Goal: Information Seeking & Learning: Understand process/instructions

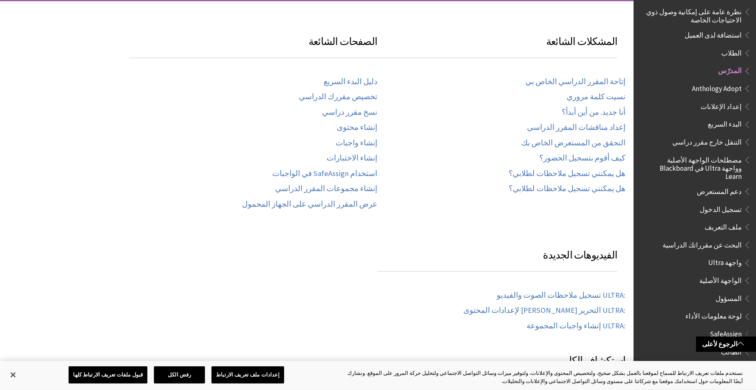
scroll to position [103, 0]
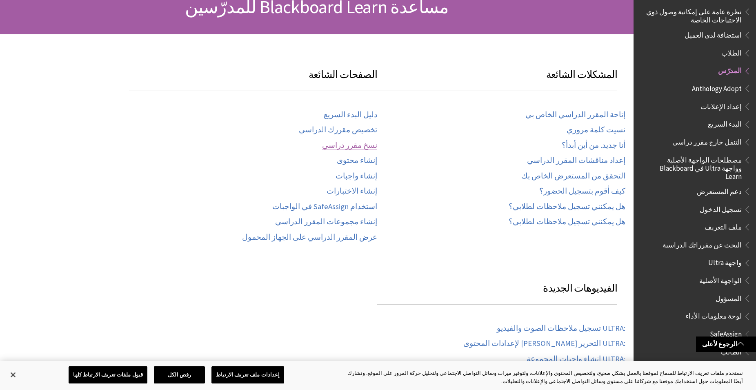
click at [362, 146] on link "نسخ مقرر دراسي" at bounding box center [349, 145] width 55 height 9
click at [367, 158] on link "إنشاء محتوى" at bounding box center [357, 160] width 40 height 9
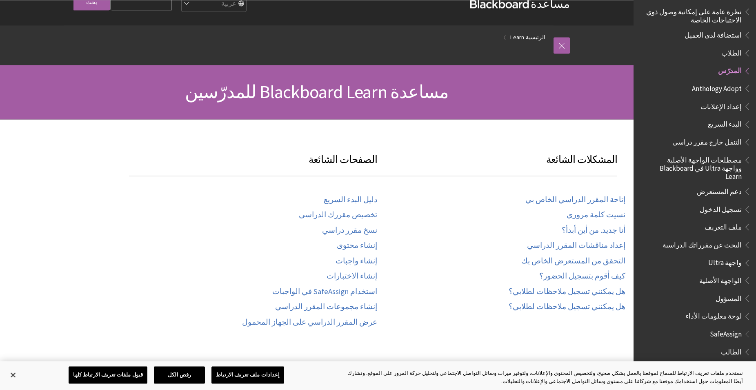
scroll to position [0, 0]
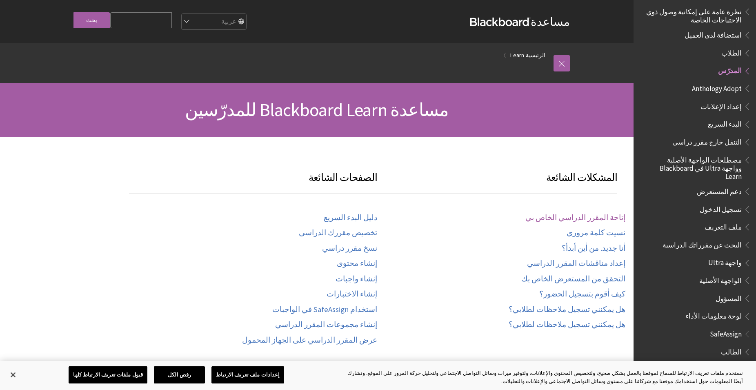
click at [600, 220] on link "إتاحة المقرر الدراسي الخاص بي" at bounding box center [575, 217] width 100 height 9
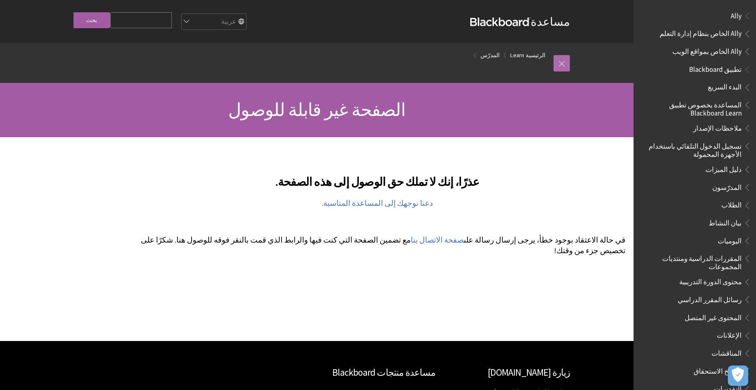
click at [563, 69] on link at bounding box center [561, 63] width 16 height 16
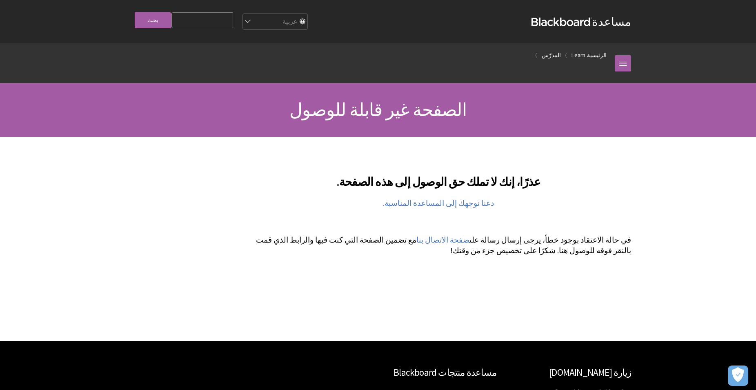
click at [590, 55] on ol "الرئيسية Learn المدرّس" at bounding box center [370, 55] width 490 height 24
click at [581, 58] on link "Learn" at bounding box center [578, 55] width 14 height 10
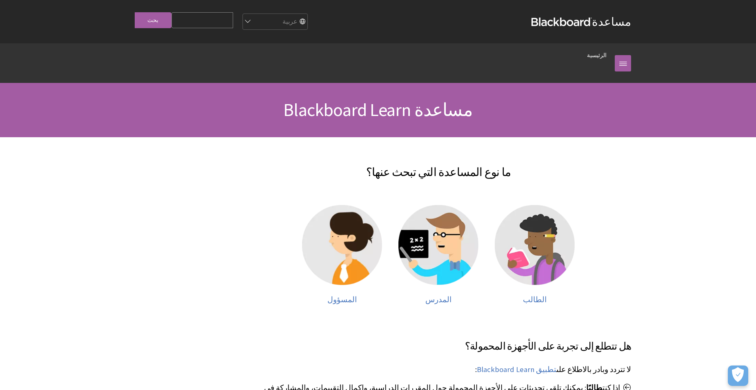
scroll to position [353, 0]
click at [447, 245] on img at bounding box center [438, 245] width 80 height 80
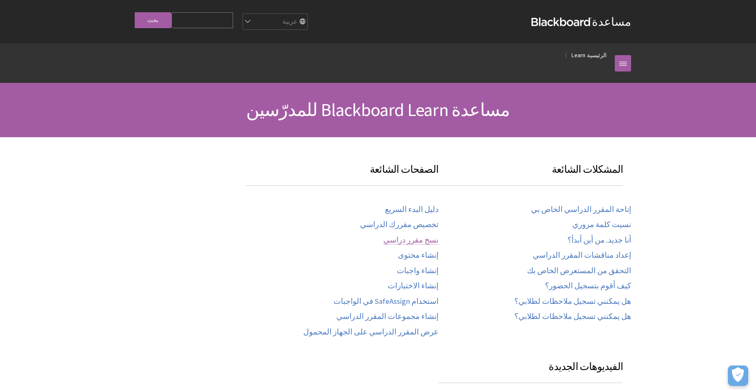
scroll to position [555, 0]
click at [411, 211] on link "دليل البدء السريع" at bounding box center [411, 209] width 53 height 9
click at [594, 54] on link "الرئيسية" at bounding box center [597, 55] width 20 height 10
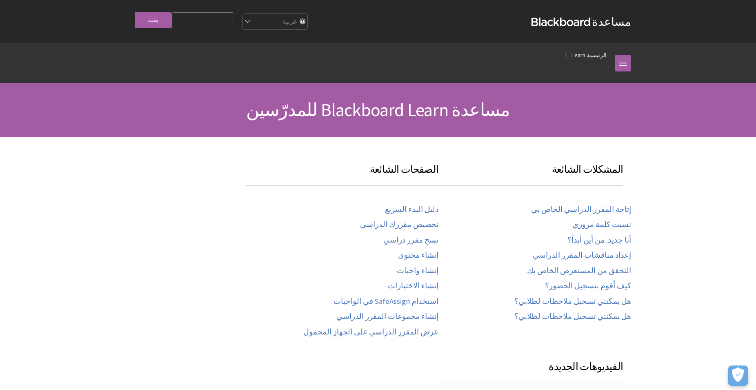
scroll to position [555, 0]
click at [419, 209] on link "دليل البدء السريع" at bounding box center [411, 209] width 53 height 9
